Goal: Information Seeking & Learning: Learn about a topic

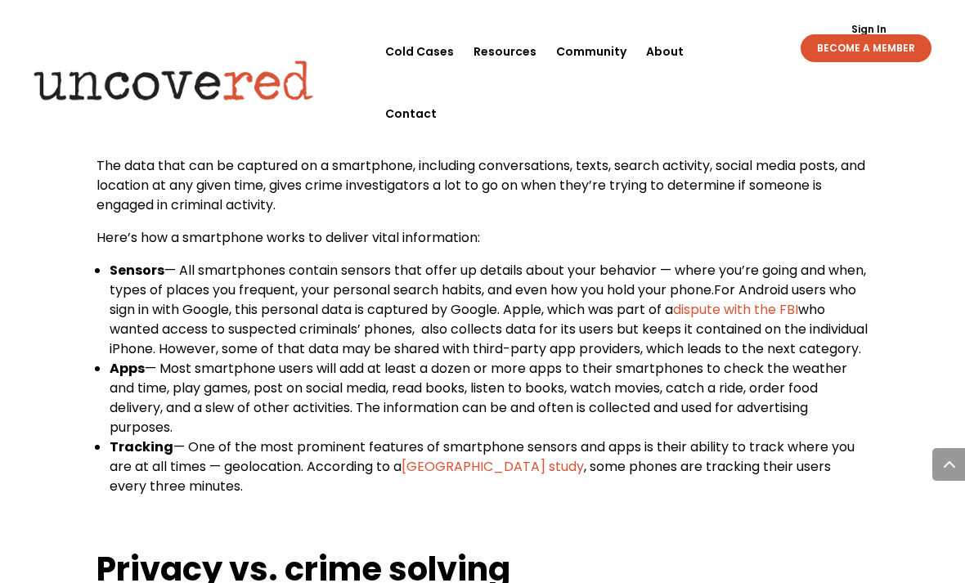
scroll to position [836, 0]
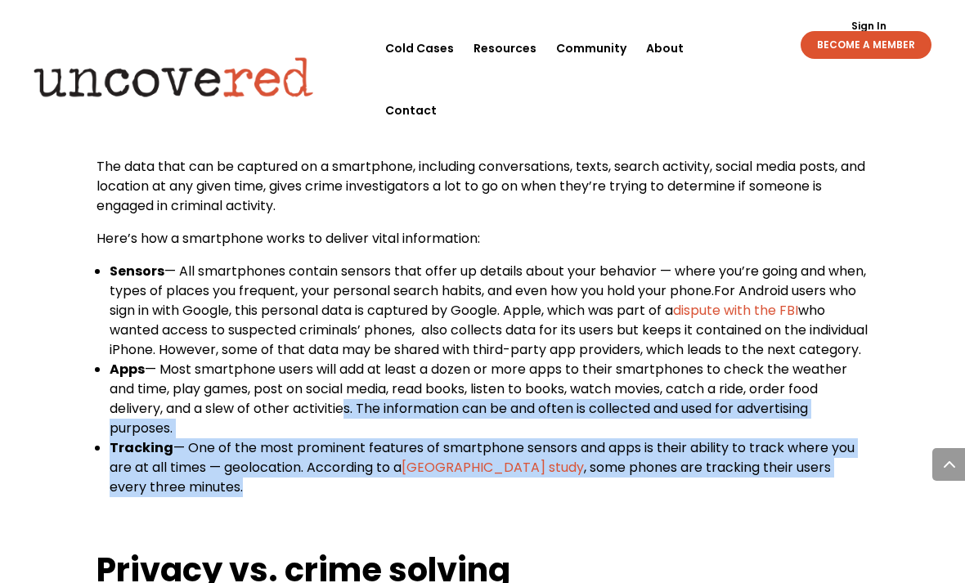
drag, startPoint x: 127, startPoint y: 388, endPoint x: -1, endPoint y: -837, distance: 1231.5
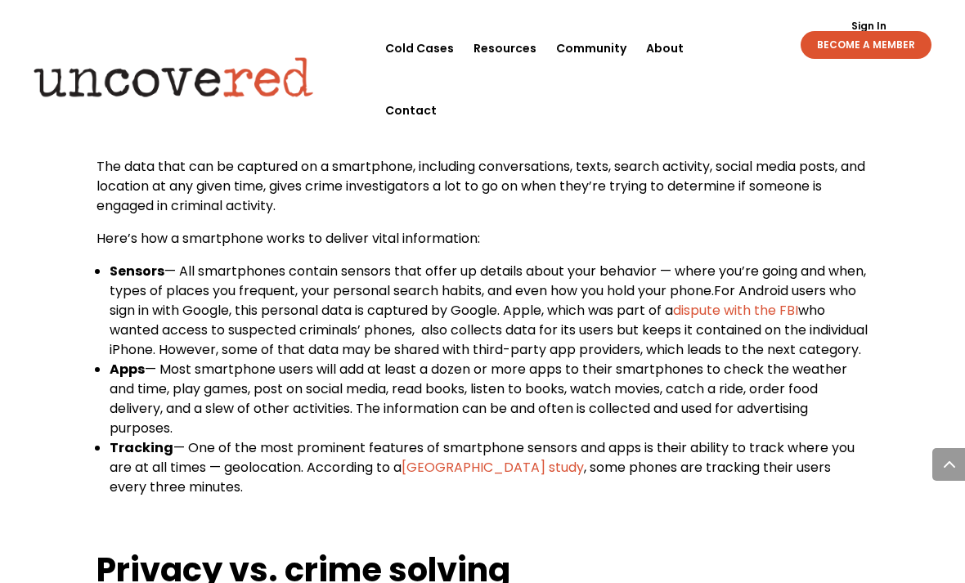
click at [342, 344] on span "who wanted access to suspected criminals’ phones, also collects data for its us…" at bounding box center [489, 330] width 758 height 58
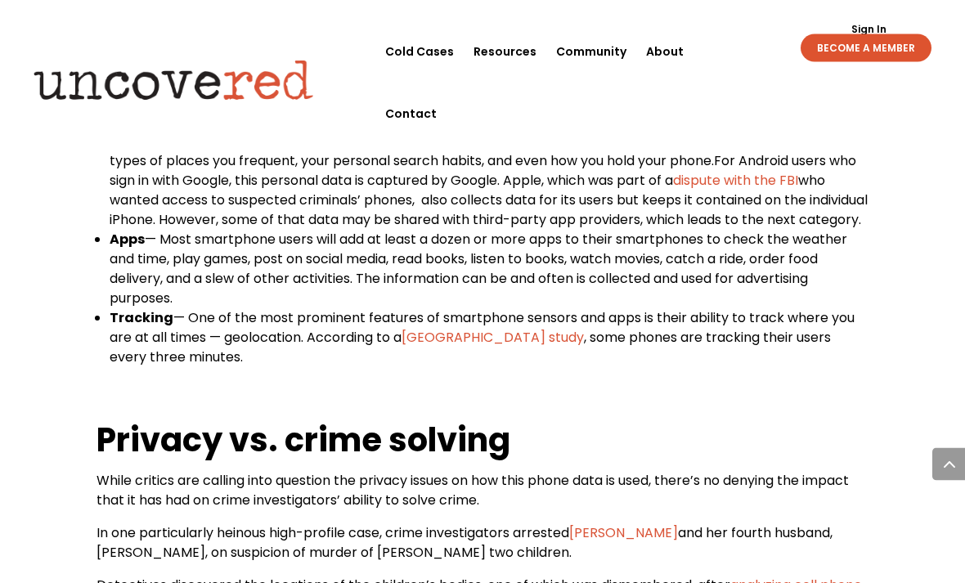
scroll to position [969, 0]
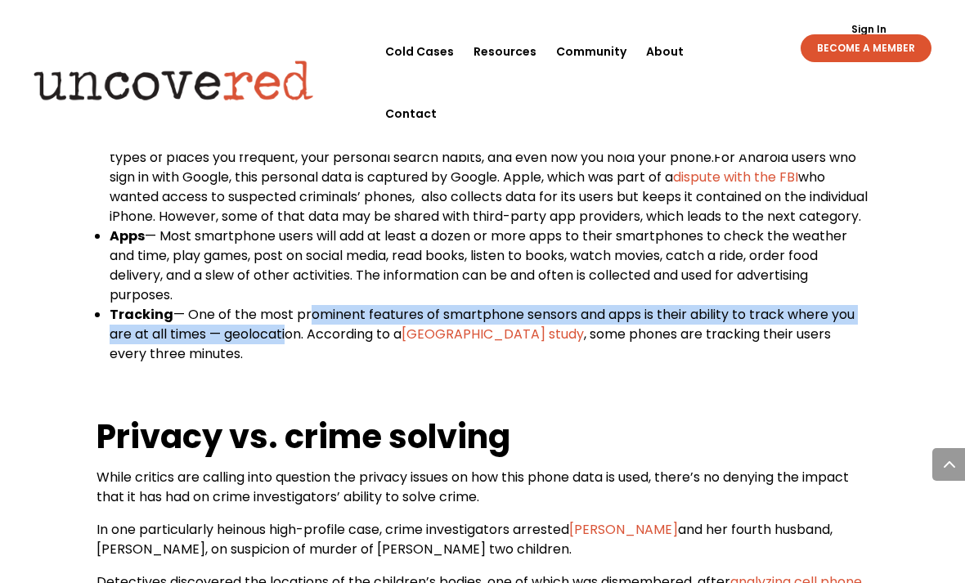
drag, startPoint x: 311, startPoint y: 334, endPoint x: -1, endPoint y: -970, distance: 1340.1
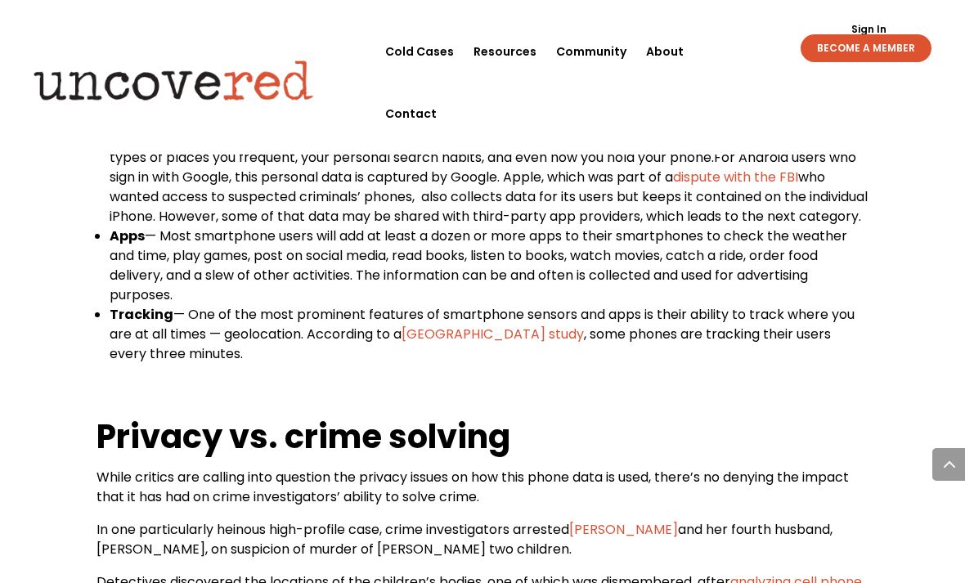
click at [189, 325] on span "— One of the most prominent features of smartphone sensors and apps is their ab…" at bounding box center [482, 324] width 745 height 38
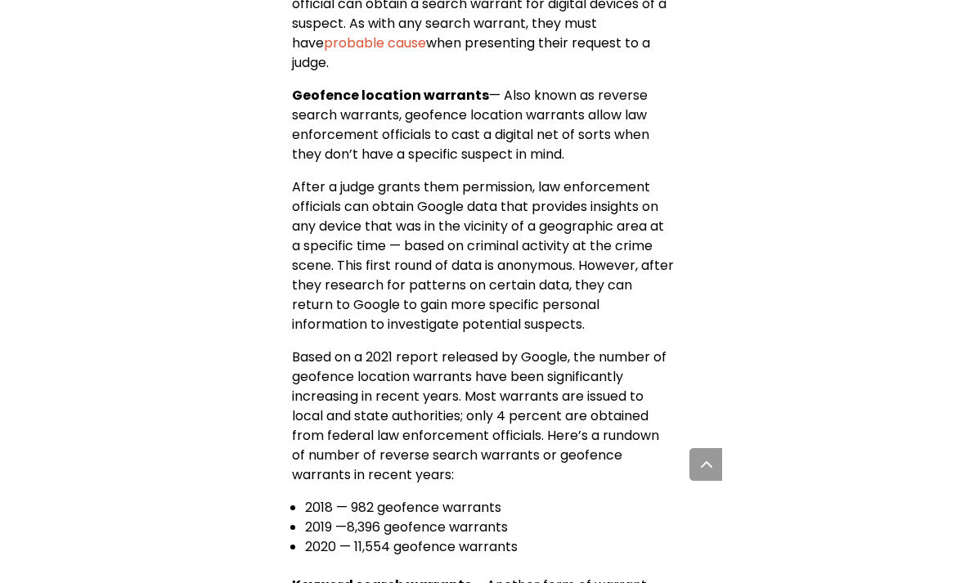
scroll to position [2115, 0]
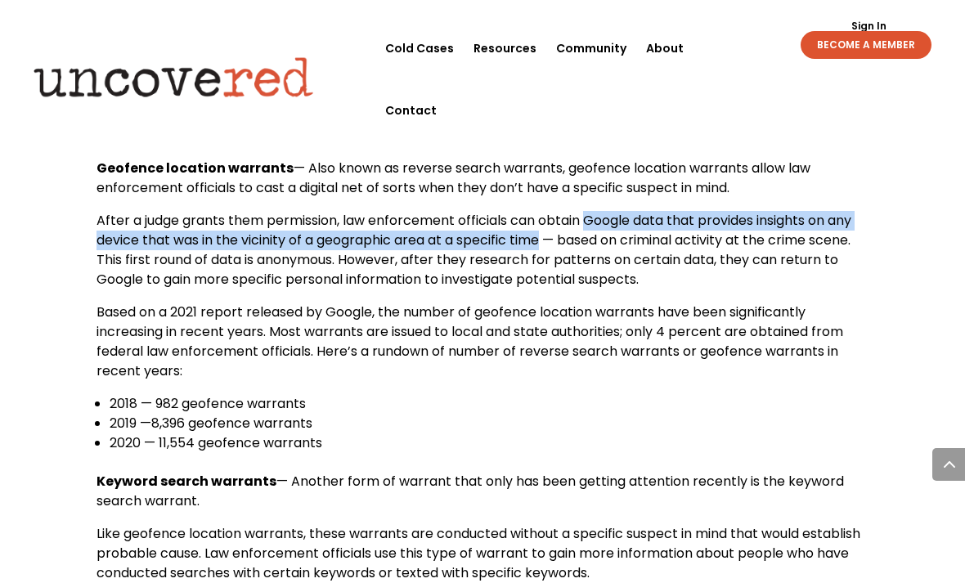
drag, startPoint x: 547, startPoint y: 258, endPoint x: 588, endPoint y: 244, distance: 43.5
click at [588, 244] on span "After a judge grants them permission, law enforcement officials can obtain Goog…" at bounding box center [473, 250] width 755 height 78
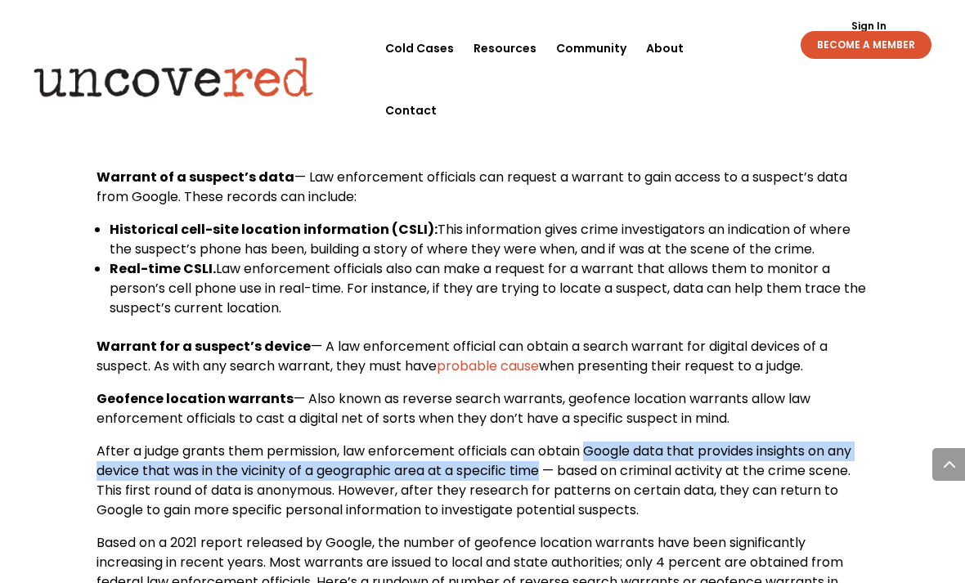
scroll to position [1854, 0]
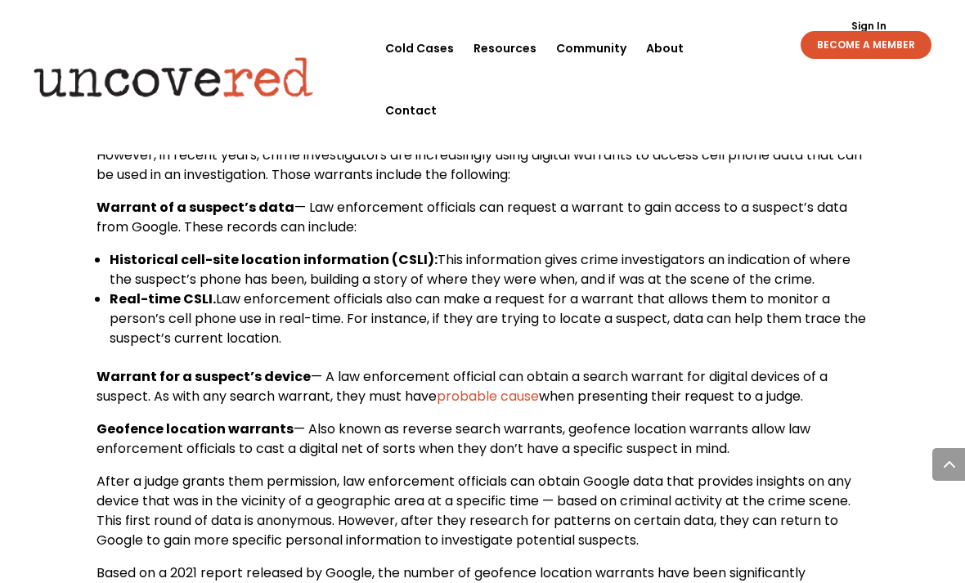
click at [581, 395] on span "— A law enforcement official can obtain a search warrant for digital devices of…" at bounding box center [461, 386] width 731 height 38
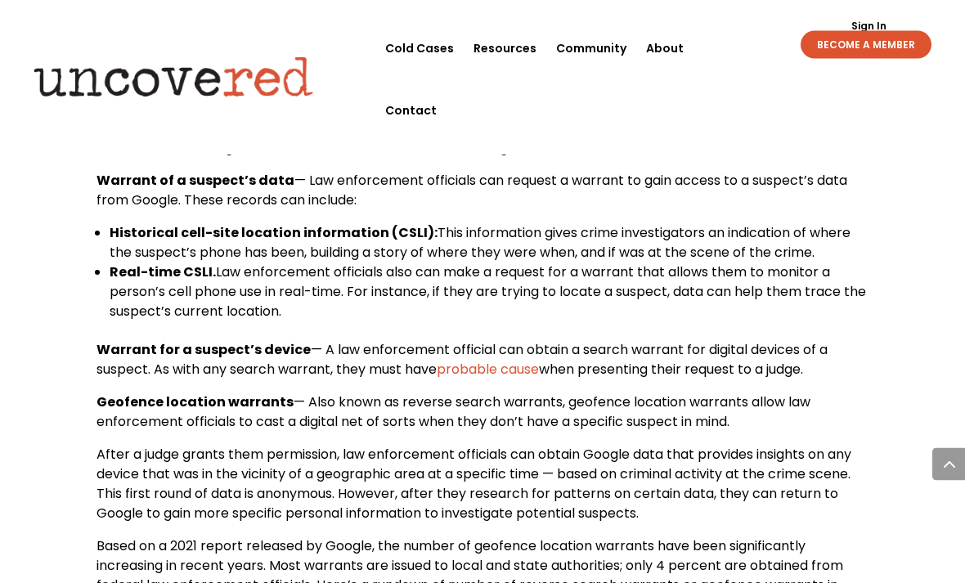
scroll to position [1881, 0]
